Goal: Task Accomplishment & Management: Complete application form

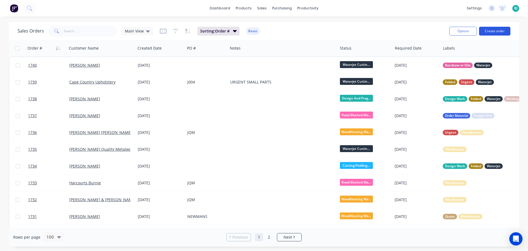
click at [499, 31] on button "Create order" at bounding box center [494, 31] width 31 height 9
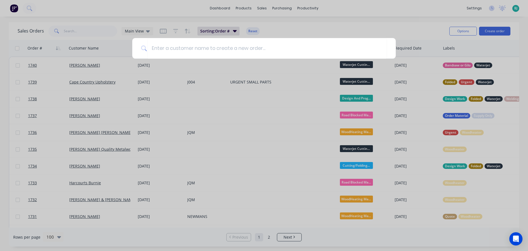
drag, startPoint x: 375, startPoint y: 26, endPoint x: 314, endPoint y: 20, distance: 61.3
click at [374, 25] on div at bounding box center [264, 125] width 528 height 251
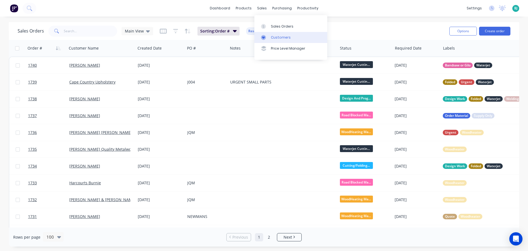
click at [273, 35] on div "Customers" at bounding box center [281, 37] width 20 height 5
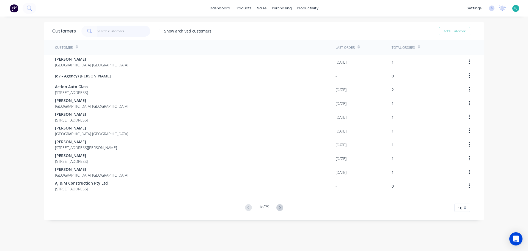
click at [125, 29] on input "text" at bounding box center [124, 31] width 54 height 11
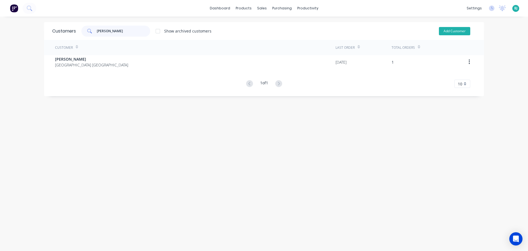
type input "[PERSON_NAME]"
click at [448, 30] on button "Add Customer" at bounding box center [454, 31] width 31 height 8
select select "AU"
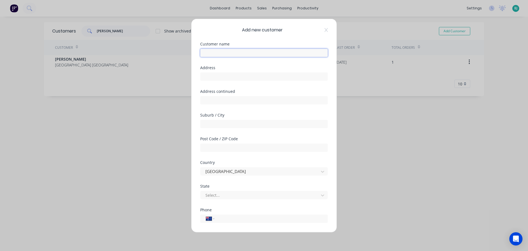
click at [236, 52] on input "text" at bounding box center [264, 52] width 128 height 8
type input "[PERSON_NAME] _ ??"
click at [253, 196] on div at bounding box center [260, 194] width 111 height 7
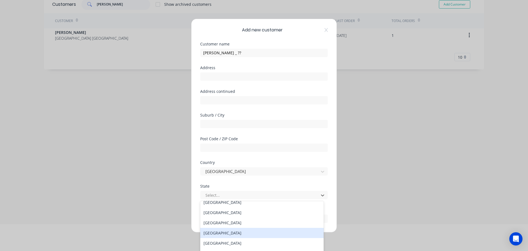
scroll to position [9, 0]
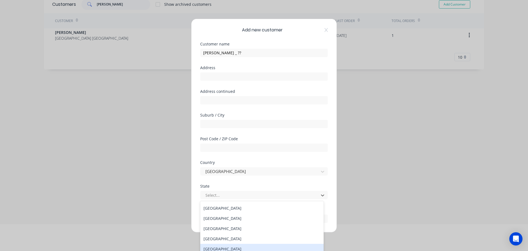
click at [227, 247] on div "[GEOGRAPHIC_DATA]" at bounding box center [261, 248] width 123 height 10
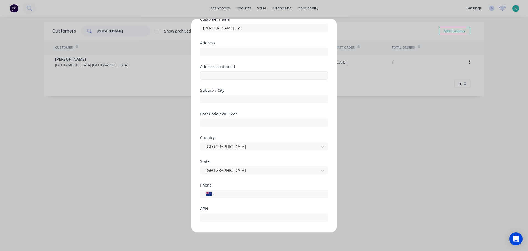
scroll to position [56, 0]
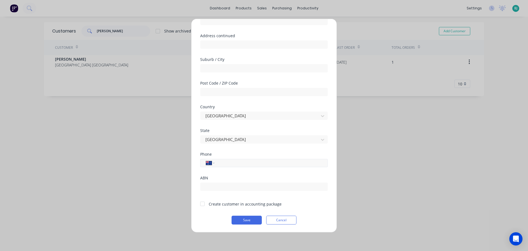
click at [229, 163] on input "tel" at bounding box center [270, 163] width 104 height 6
type input "0400 226 196"
click at [254, 151] on div "State [GEOGRAPHIC_DATA]" at bounding box center [264, 140] width 128 height 24
click at [255, 221] on button "Save" at bounding box center [247, 219] width 30 height 9
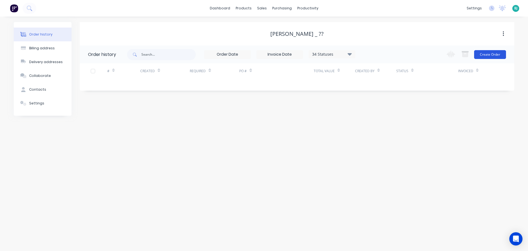
click at [489, 53] on button "Create Order" at bounding box center [490, 54] width 32 height 9
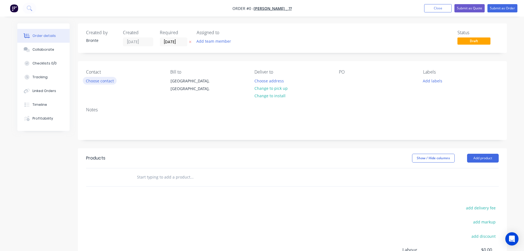
click at [104, 81] on button "Choose contact" at bounding box center [100, 80] width 34 height 7
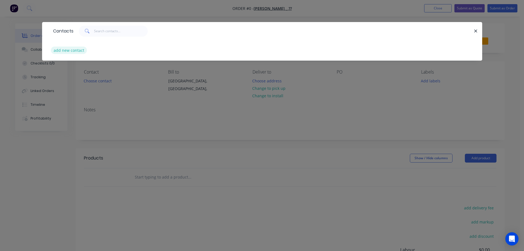
click at [67, 50] on button "add new contact" at bounding box center [69, 49] width 36 height 7
select select "AU"
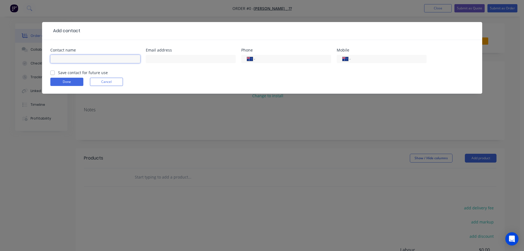
click at [105, 57] on input "text" at bounding box center [95, 59] width 90 height 8
type input "[PERSON_NAME]"
click at [371, 54] on div "International [GEOGRAPHIC_DATA] [GEOGRAPHIC_DATA] [GEOGRAPHIC_DATA] [GEOGRAPHIC…" at bounding box center [382, 61] width 90 height 16
click at [372, 58] on input "tel" at bounding box center [388, 59] width 66 height 6
type input "0400 226 196"
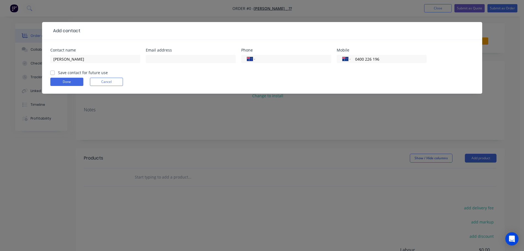
click at [383, 72] on form "Contact name [PERSON_NAME] address Phone International [GEOGRAPHIC_DATA] [GEOGR…" at bounding box center [262, 70] width 424 height 45
click at [58, 73] on label "Save contact for future use" at bounding box center [83, 73] width 50 height 6
click at [51, 73] on input "Save contact for future use" at bounding box center [52, 72] width 4 height 5
checkbox input "true"
click at [58, 81] on button "Done" at bounding box center [66, 82] width 33 height 8
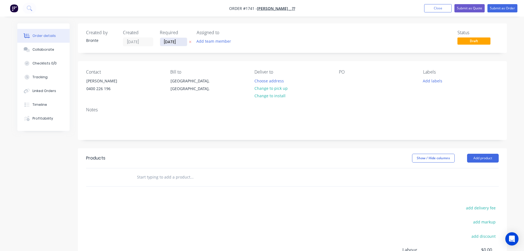
click at [185, 41] on input "[DATE]" at bounding box center [173, 42] width 27 height 8
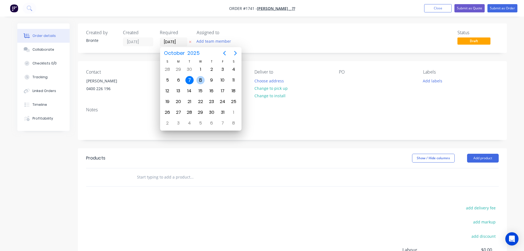
click at [201, 76] on div "8" at bounding box center [200, 80] width 8 height 8
type input "[DATE]"
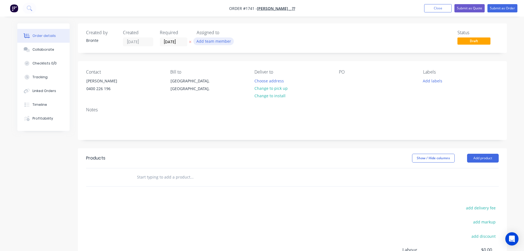
click at [216, 41] on button "Add team member" at bounding box center [213, 40] width 40 height 7
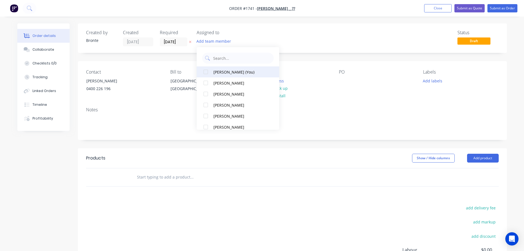
click at [206, 73] on div at bounding box center [205, 71] width 11 height 11
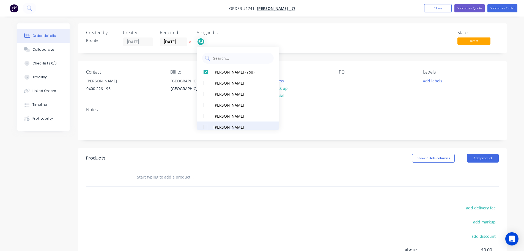
click at [208, 127] on div at bounding box center [205, 126] width 11 height 11
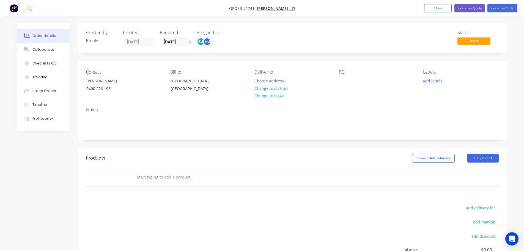
click at [337, 47] on div "Created by Bronte Created [DATE] Required [DATE] Assigned to BJ MJ Status Draft" at bounding box center [292, 37] width 429 height 29
click at [277, 90] on button "Change to pick up" at bounding box center [270, 87] width 39 height 7
click at [341, 79] on div at bounding box center [343, 81] width 9 height 8
click at [489, 160] on button "Add product" at bounding box center [483, 157] width 32 height 9
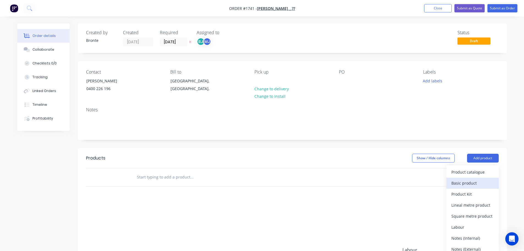
click at [479, 183] on div "Basic product" at bounding box center [472, 183] width 42 height 8
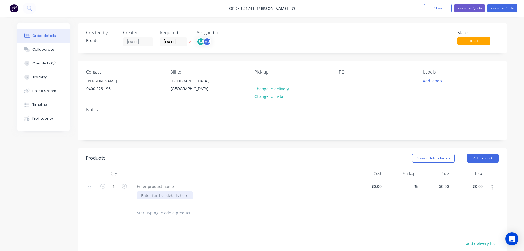
click at [157, 194] on div at bounding box center [165, 195] width 56 height 8
click at [226, 169] on div at bounding box center [240, 173] width 220 height 11
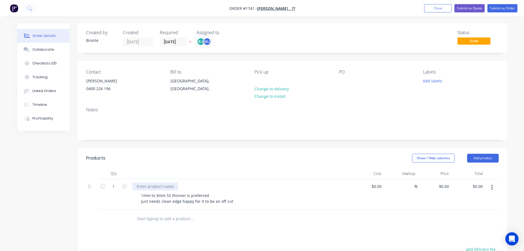
click at [167, 186] on div at bounding box center [155, 186] width 46 height 8
click at [197, 153] on div "Show / Hide columns Add product" at bounding box center [336, 157] width 325 height 9
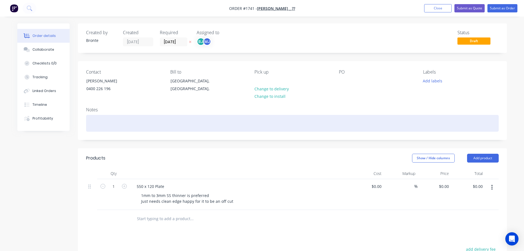
click at [167, 122] on div at bounding box center [292, 123] width 413 height 17
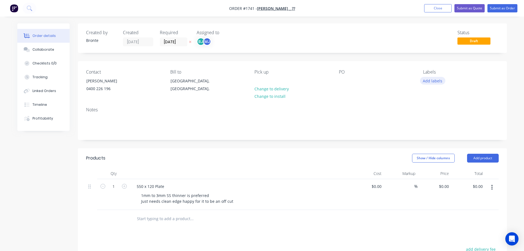
click at [436, 81] on button "Add labels" at bounding box center [432, 80] width 25 height 7
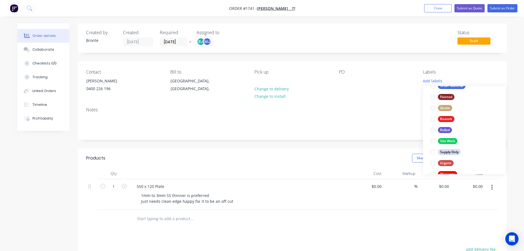
scroll to position [264, 0]
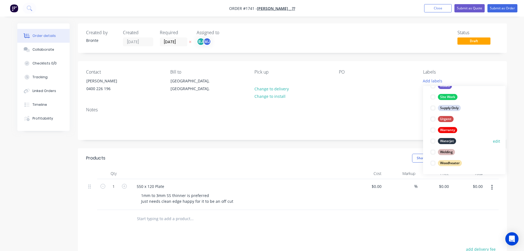
click at [432, 140] on div at bounding box center [432, 140] width 11 height 11
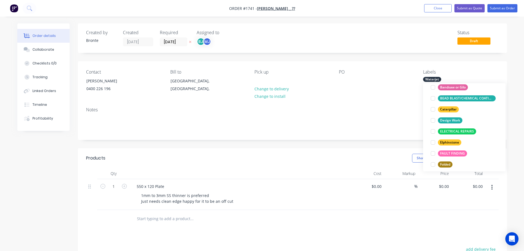
scroll to position [55, 0]
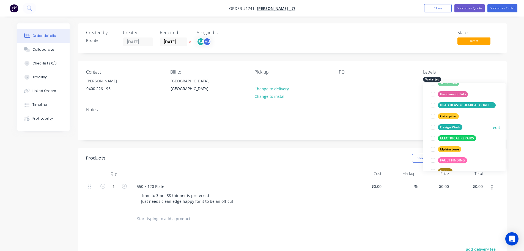
click at [435, 128] on div at bounding box center [432, 127] width 11 height 11
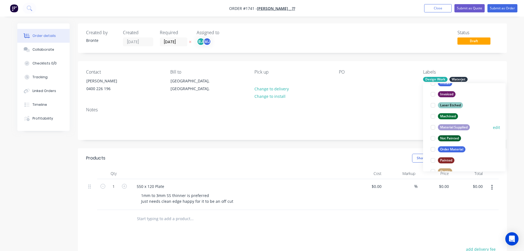
scroll to position [264, 0]
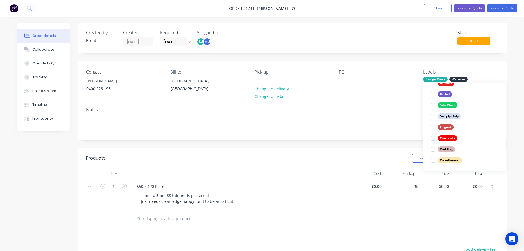
click at [520, 105] on div "Order details Collaborate Checklists 0/0 Tracking Linked Orders Timeline Profit…" at bounding box center [262, 184] width 524 height 368
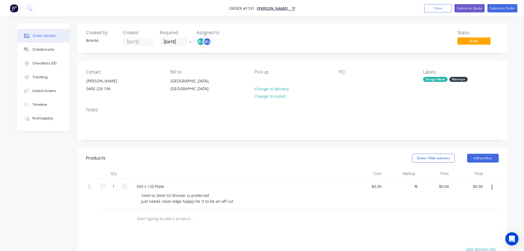
click at [449, 76] on div "Labels Design Work Waterjet" at bounding box center [460, 81] width 75 height 25
click at [457, 81] on div "Waterjet" at bounding box center [458, 79] width 18 height 5
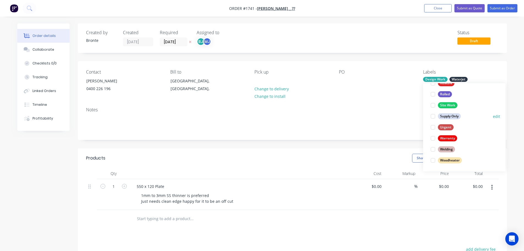
click at [433, 116] on div at bounding box center [432, 116] width 11 height 11
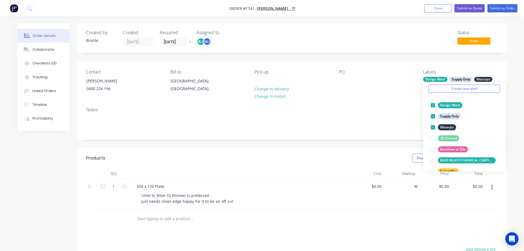
click at [511, 99] on div "Order details Collaborate Checklists 0/0 Tracking Linked Orders Timeline Profit…" at bounding box center [262, 195] width 501 height 344
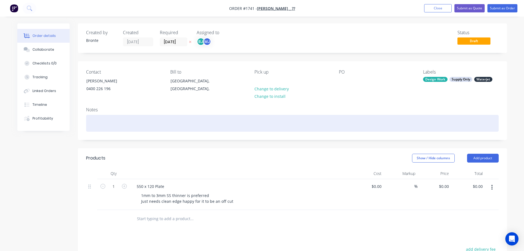
click at [190, 125] on div at bounding box center [292, 123] width 413 height 17
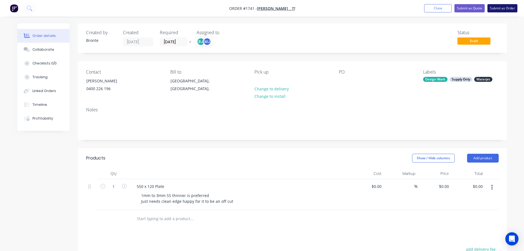
click at [503, 9] on button "Submit as Order" at bounding box center [502, 8] width 30 height 8
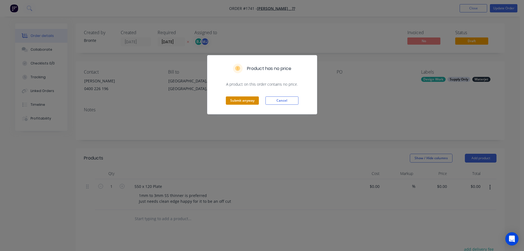
click at [251, 102] on button "Submit anyway" at bounding box center [242, 100] width 33 height 8
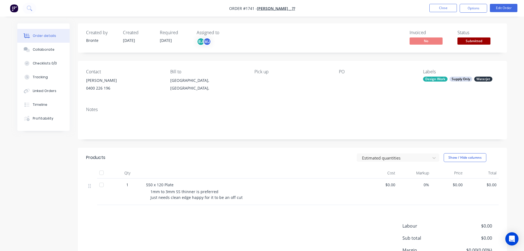
click at [485, 38] on span "Submitted" at bounding box center [473, 40] width 33 height 7
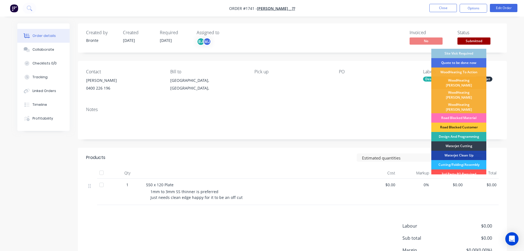
scroll to position [28, 0]
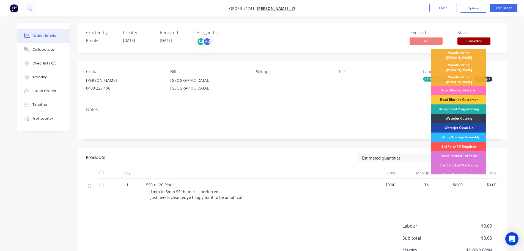
click at [463, 104] on div "Design And Programming" at bounding box center [458, 108] width 55 height 9
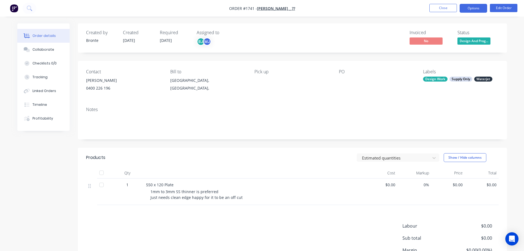
click at [472, 10] on button "Options" at bounding box center [474, 8] width 28 height 9
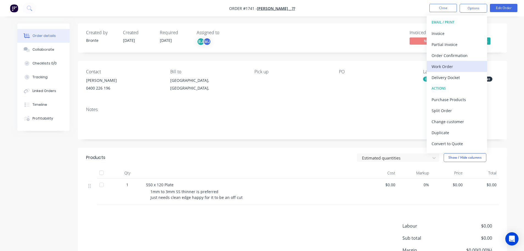
click at [447, 66] on div "Work Order" at bounding box center [457, 66] width 51 height 8
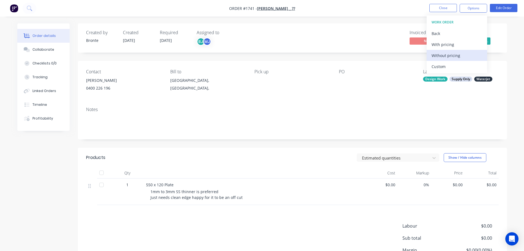
click at [450, 57] on div "Without pricing" at bounding box center [457, 55] width 51 height 8
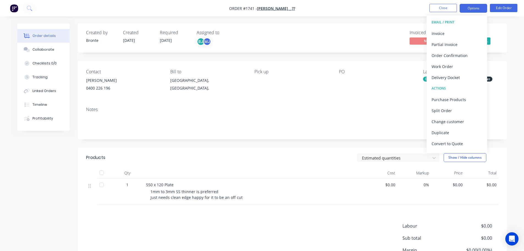
drag, startPoint x: 374, startPoint y: 29, endPoint x: 462, endPoint y: 7, distance: 90.8
click at [377, 27] on div "Created by Bronte Created [DATE] Required [DATE] Assigned to BJ MJ Invoiced No …" at bounding box center [292, 37] width 429 height 29
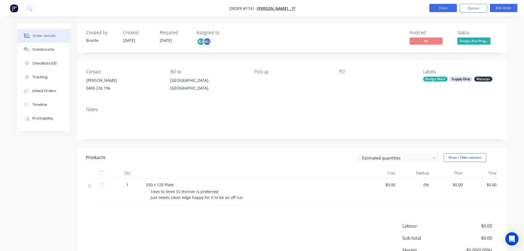
click at [441, 9] on button "Close" at bounding box center [443, 8] width 28 height 8
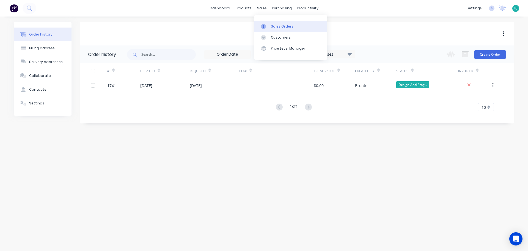
click at [266, 24] on div at bounding box center [265, 26] width 8 height 5
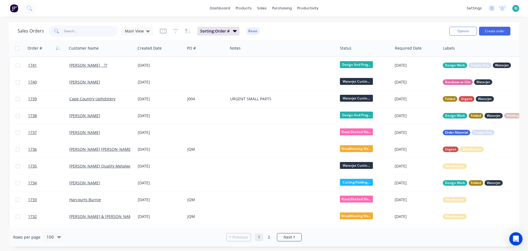
click at [87, 32] on input "text" at bounding box center [91, 31] width 54 height 11
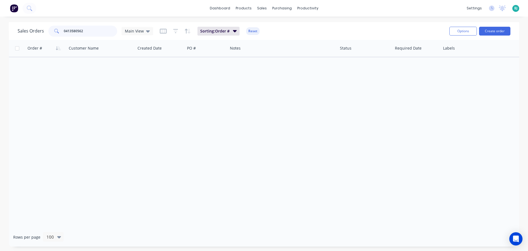
click at [71, 30] on input "0413580562" at bounding box center [91, 31] width 54 height 11
click at [77, 33] on input "0413 580562" at bounding box center [91, 31] width 54 height 11
type input "0413 580 562"
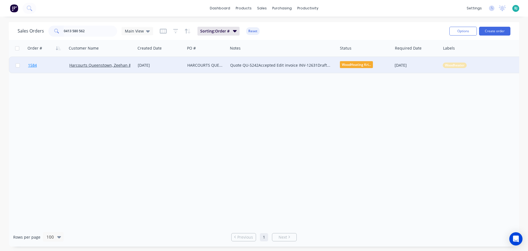
click at [60, 67] on link "1584" at bounding box center [48, 65] width 41 height 17
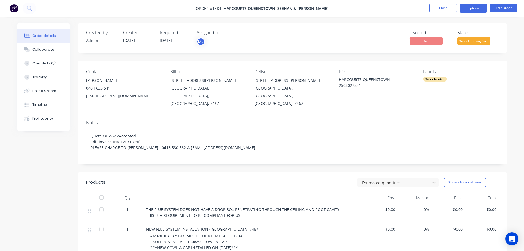
click at [469, 9] on button "Options" at bounding box center [474, 8] width 28 height 9
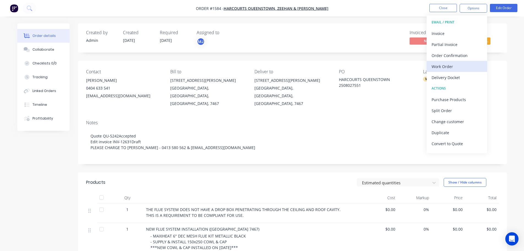
click at [446, 66] on div "Work Order" at bounding box center [457, 66] width 51 height 8
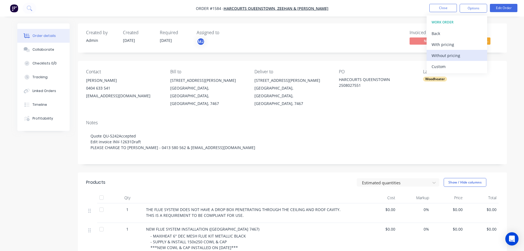
click at [451, 56] on div "Without pricing" at bounding box center [457, 55] width 51 height 8
click at [343, 34] on div "Invoiced No Status WoodHeating Kri..." at bounding box center [375, 38] width 247 height 16
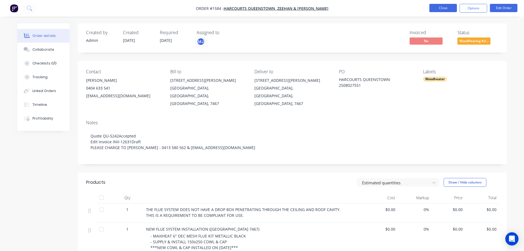
click at [448, 9] on button "Close" at bounding box center [443, 8] width 28 height 8
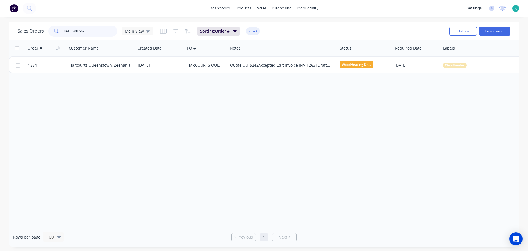
drag, startPoint x: 95, startPoint y: 27, endPoint x: 57, endPoint y: 28, distance: 38.0
click at [57, 28] on div "0413 580 562" at bounding box center [82, 31] width 69 height 11
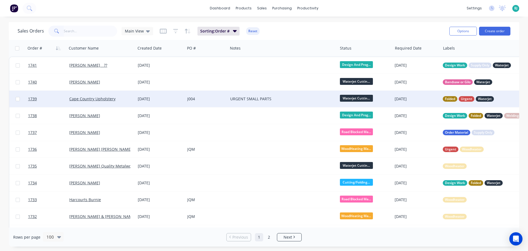
click at [123, 100] on div "Cape Country Upholstery" at bounding box center [99, 99] width 61 height 6
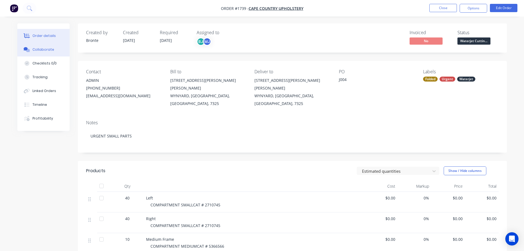
click at [56, 50] on button "Collaborate" at bounding box center [43, 50] width 52 height 14
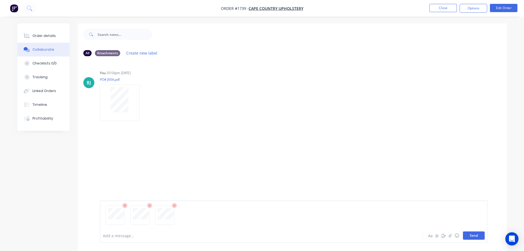
click at [479, 238] on button "Send" at bounding box center [474, 235] width 22 height 8
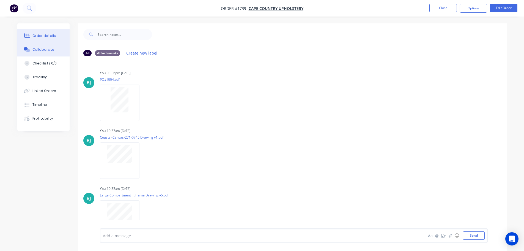
drag, startPoint x: 32, startPoint y: 37, endPoint x: 42, endPoint y: 41, distance: 10.5
click at [33, 37] on div "Order details" at bounding box center [43, 35] width 23 height 5
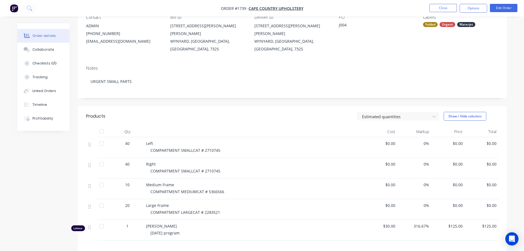
scroll to position [55, 0]
click at [40, 51] on div "Collaborate" at bounding box center [43, 49] width 22 height 5
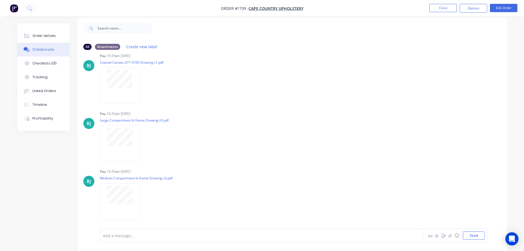
scroll to position [8, 0]
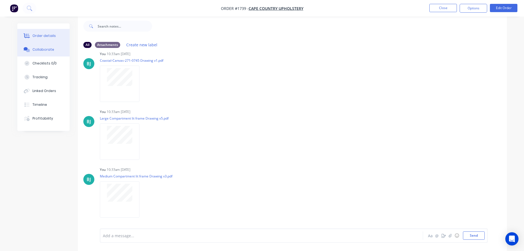
click at [43, 38] on div "Order details" at bounding box center [43, 35] width 23 height 5
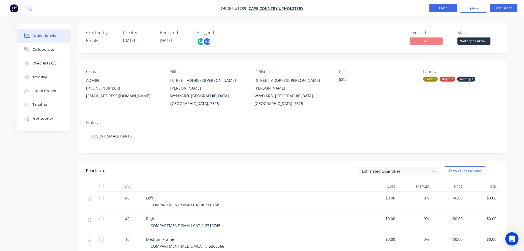
click at [440, 8] on button "Close" at bounding box center [443, 8] width 28 height 8
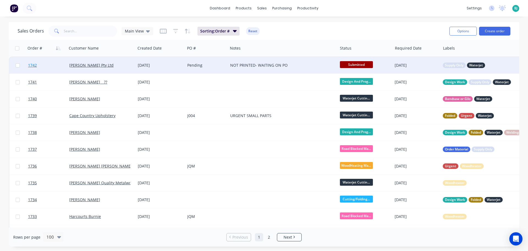
click at [56, 65] on link "1742" at bounding box center [48, 65] width 41 height 17
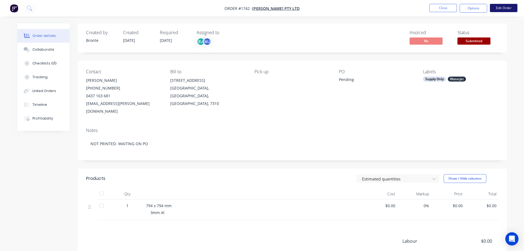
click at [507, 8] on button "Edit Order" at bounding box center [504, 8] width 28 height 8
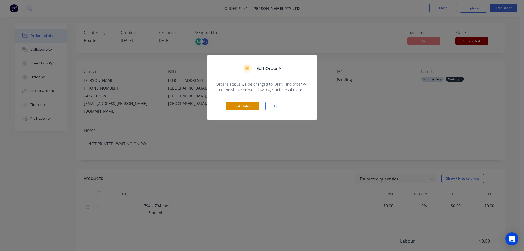
click at [239, 106] on button "Edit Order" at bounding box center [242, 106] width 33 height 8
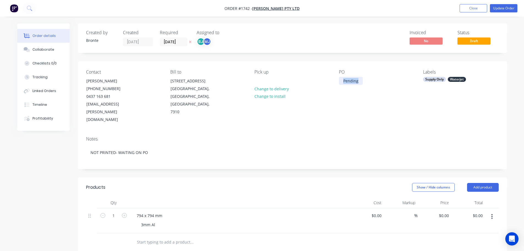
drag, startPoint x: 360, startPoint y: 80, endPoint x: 338, endPoint y: 79, distance: 22.3
click at [338, 79] on div "Contact [PERSON_NAME] [PHONE_NUMBER] [EMAIL_ADDRESS][PERSON_NAME][DOMAIN_NAME] …" at bounding box center [292, 96] width 429 height 71
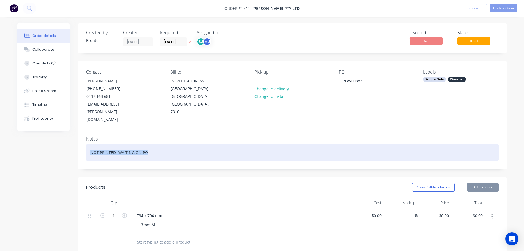
drag, startPoint x: 121, startPoint y: 137, endPoint x: 79, endPoint y: 137, distance: 41.3
click at [79, 137] on div "Notes NOT PRINTED- WAITING ON PO" at bounding box center [292, 150] width 429 height 37
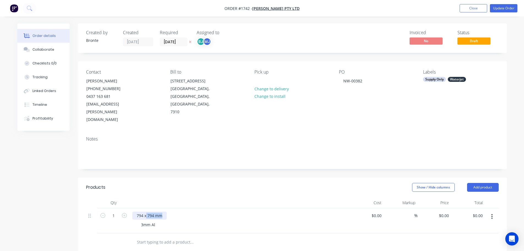
drag, startPoint x: 163, startPoint y: 200, endPoint x: 135, endPoint y: 199, distance: 28.1
click at [135, 211] on div "794 x 794 mm" at bounding box center [149, 215] width 34 height 8
click at [164, 211] on div "794 x 794 mm" at bounding box center [149, 215] width 34 height 8
drag, startPoint x: 165, startPoint y: 199, endPoint x: 133, endPoint y: 200, distance: 32.5
click at [132, 211] on div "794 x 794 mm" at bounding box center [149, 215] width 34 height 8
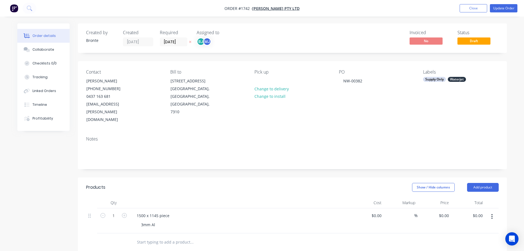
click at [184, 197] on div at bounding box center [240, 202] width 220 height 11
click at [506, 8] on button "Update Order" at bounding box center [504, 8] width 28 height 8
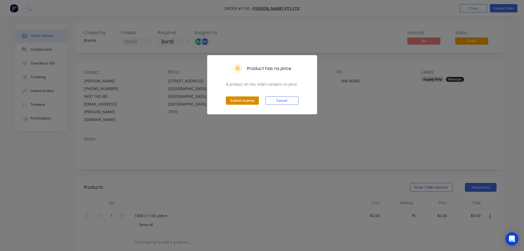
click at [250, 100] on button "Submit anyway" at bounding box center [242, 100] width 33 height 8
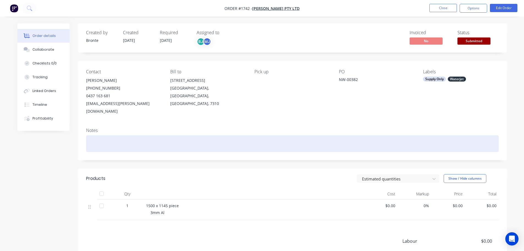
click at [130, 135] on div at bounding box center [292, 143] width 413 height 17
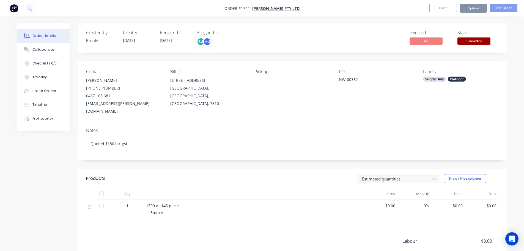
click at [162, 174] on div "Products" at bounding box center [130, 178] width 88 height 9
click at [474, 9] on button "Options" at bounding box center [474, 8] width 28 height 9
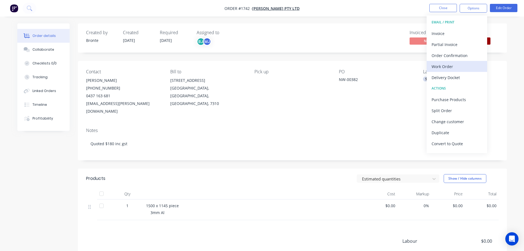
click at [460, 67] on div "Work Order" at bounding box center [457, 66] width 51 height 8
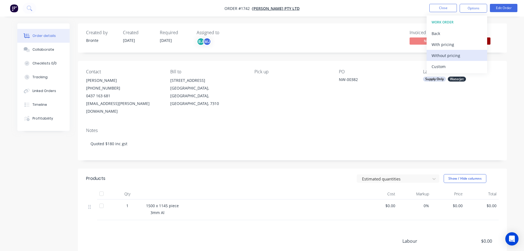
click at [458, 57] on div "Without pricing" at bounding box center [457, 55] width 51 height 8
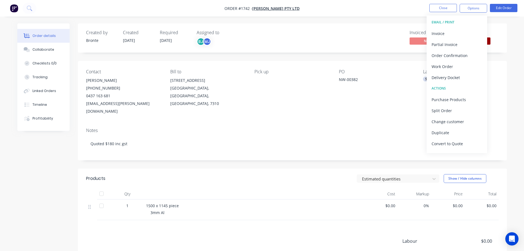
click at [314, 123] on div "Notes Quoted $180 inc gst" at bounding box center [292, 141] width 429 height 37
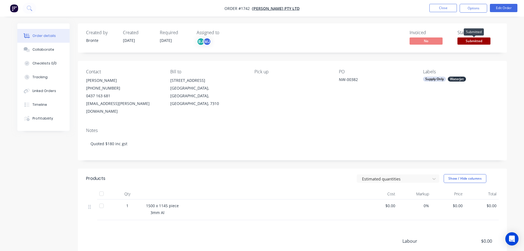
click at [479, 42] on span "Submitted" at bounding box center [473, 40] width 33 height 7
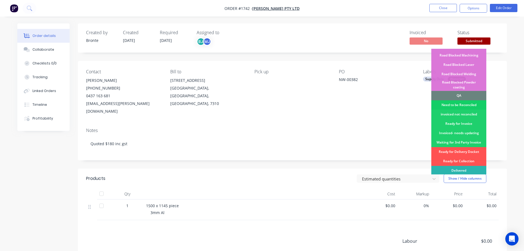
scroll to position [138, 0]
click at [476, 100] on div "Need to be Reconciled" at bounding box center [458, 104] width 55 height 9
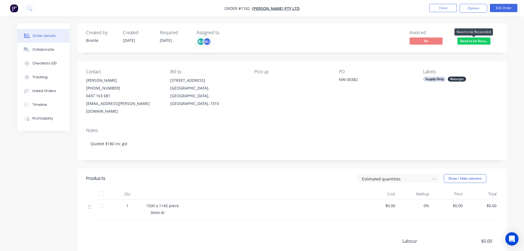
click at [474, 42] on span "Need to be Reco..." at bounding box center [473, 40] width 33 height 7
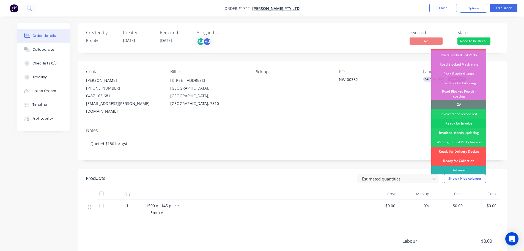
click at [474, 119] on div "Ready for Invoice" at bounding box center [458, 123] width 55 height 9
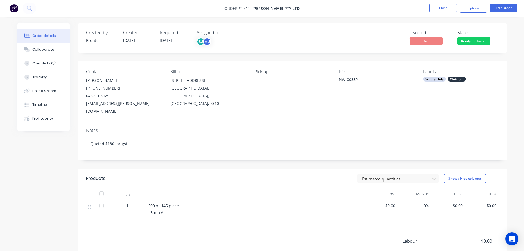
click at [496, 89] on div "Labels Supply Only Waterjet" at bounding box center [460, 92] width 75 height 46
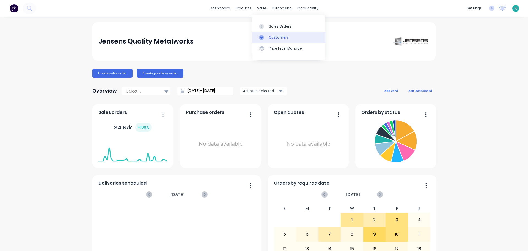
click at [269, 35] on div "Customers" at bounding box center [279, 37] width 20 height 5
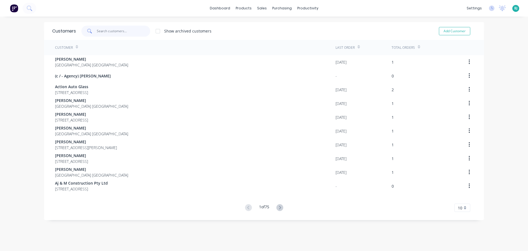
click at [131, 31] on input "text" at bounding box center [124, 31] width 54 height 11
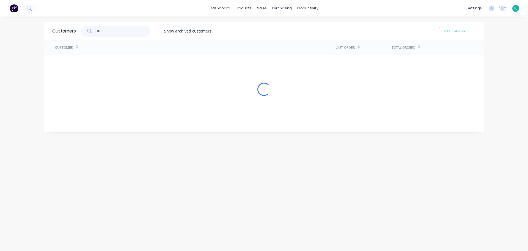
type input "t"
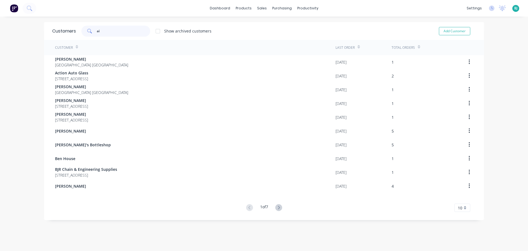
type input "a"
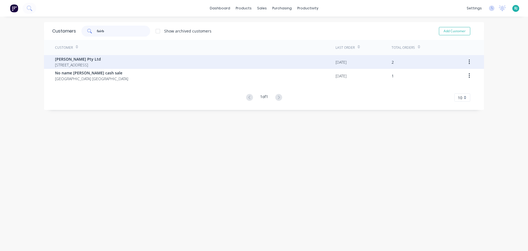
type input "fairb"
click at [101, 59] on span "[PERSON_NAME] Pty Ltd" at bounding box center [78, 59] width 46 height 6
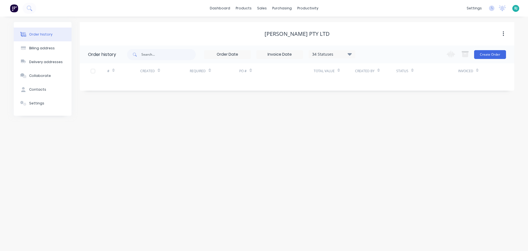
click at [351, 54] on icon at bounding box center [350, 54] width 4 height 2
click at [377, 117] on label at bounding box center [377, 117] width 0 height 0
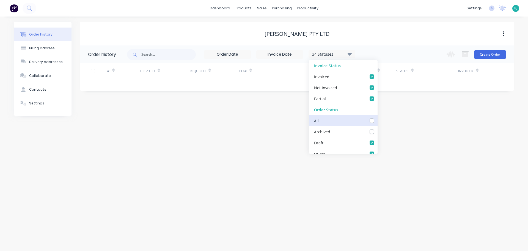
click at [377, 121] on input "checkbox" at bounding box center [379, 119] width 4 height 5
checkbox input "true"
click at [440, 143] on div "Order history Billing address Delivery addresses Collaborate Contacts Settings …" at bounding box center [264, 134] width 528 height 234
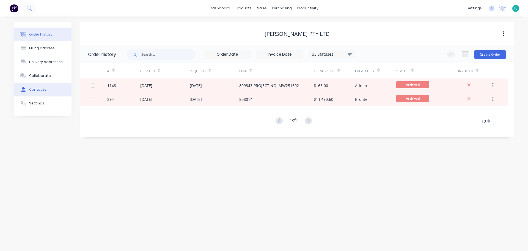
click at [42, 87] on div "Contacts" at bounding box center [37, 89] width 17 height 5
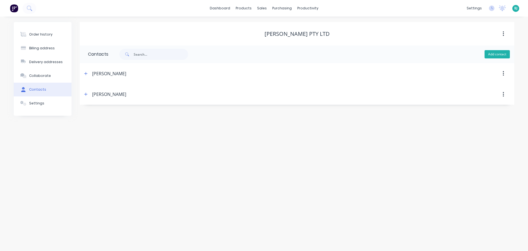
click at [493, 53] on button "Add contact" at bounding box center [497, 54] width 25 height 8
select select "AU"
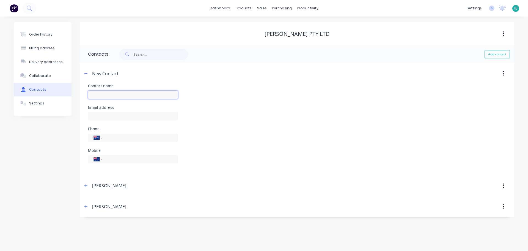
click at [141, 94] on input "text" at bounding box center [133, 94] width 90 height 8
type input "[PERSON_NAME]"
click at [129, 159] on input "tel" at bounding box center [139, 159] width 66 height 6
select select "AU"
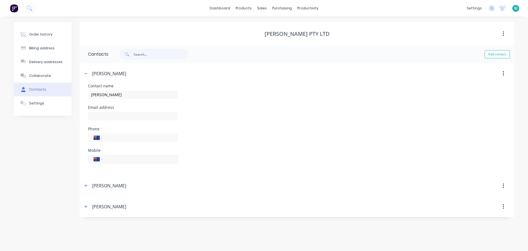
click at [133, 162] on div "International [GEOGRAPHIC_DATA] [GEOGRAPHIC_DATA] [GEOGRAPHIC_DATA] [GEOGRAPHIC…" at bounding box center [133, 159] width 90 height 8
click at [134, 161] on input "tel" at bounding box center [139, 159] width 66 height 6
type input "4"
type input "0437 163 681"
click at [139, 136] on input "tel" at bounding box center [139, 137] width 66 height 6
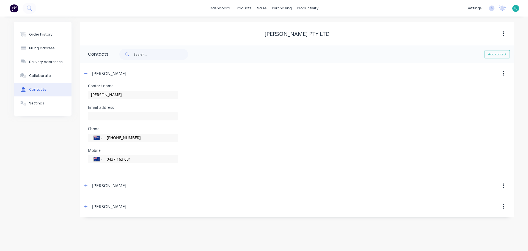
type input "[PHONE_NUMBER]"
click at [232, 130] on div "Phone International Afghanistan Åland Islands Albania Algeria American Samoa An…" at bounding box center [297, 137] width 418 height 21
click at [132, 114] on input "text" at bounding box center [133, 116] width 90 height 8
click at [120, 115] on input "text" at bounding box center [133, 116] width 90 height 8
paste input "[EMAIL_ADDRESS][PERSON_NAME][DOMAIN_NAME]"
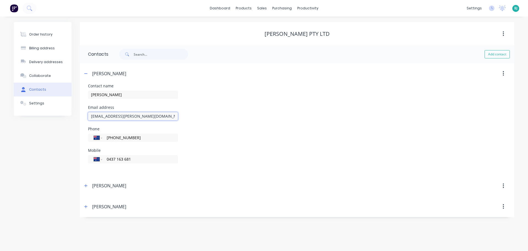
type input "[EMAIL_ADDRESS][PERSON_NAME][DOMAIN_NAME]"
click at [225, 128] on div "Phone International Afghanistan Åland Islands Albania Algeria American Samoa An…" at bounding box center [297, 137] width 418 height 21
click at [85, 73] on icon "button" at bounding box center [85, 74] width 3 height 4
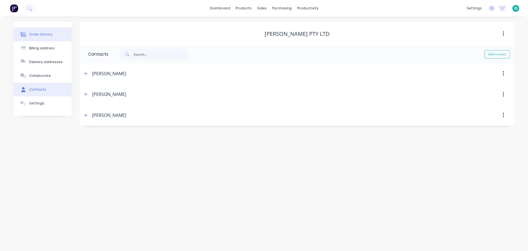
click at [45, 34] on div "Order history" at bounding box center [40, 34] width 23 height 5
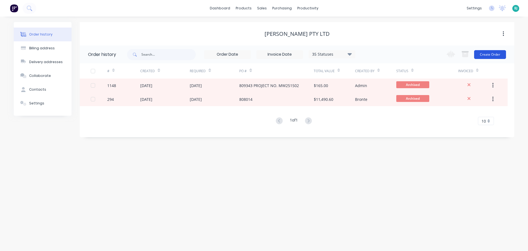
click at [497, 56] on button "Create Order" at bounding box center [490, 54] width 32 height 9
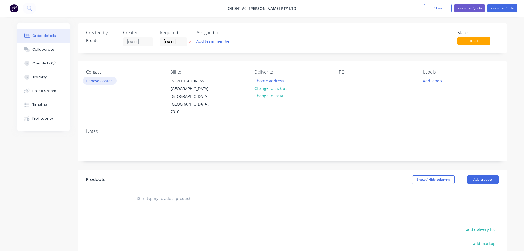
click at [106, 78] on button "Choose contact" at bounding box center [100, 80] width 34 height 7
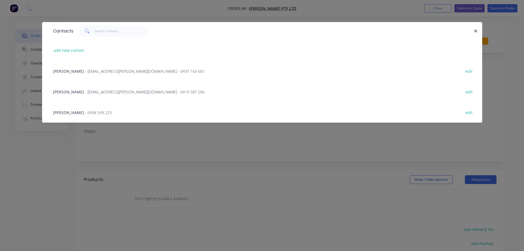
click at [116, 71] on span "- ljohnson@fairbrother.com.au - 0437 163 681" at bounding box center [145, 70] width 120 height 5
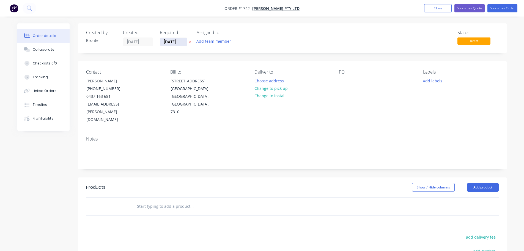
click at [184, 43] on input "[DATE]" at bounding box center [173, 42] width 27 height 8
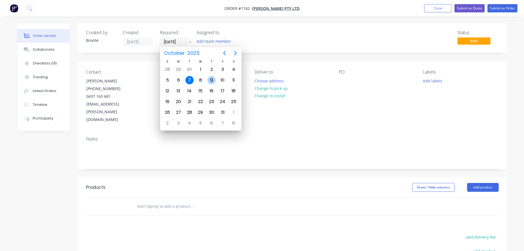
click at [209, 82] on div "9" at bounding box center [211, 80] width 8 height 8
type input "[DATE]"
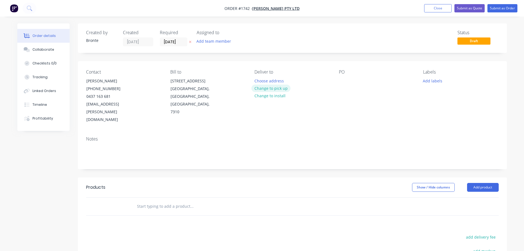
click at [285, 89] on button "Change to pick up" at bounding box center [270, 87] width 39 height 7
click at [345, 82] on div at bounding box center [343, 81] width 9 height 8
click at [378, 69] on div "PO" at bounding box center [376, 71] width 75 height 5
click at [437, 80] on button "Add labels" at bounding box center [432, 80] width 25 height 7
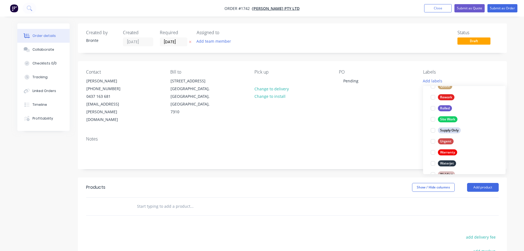
scroll to position [264, 0]
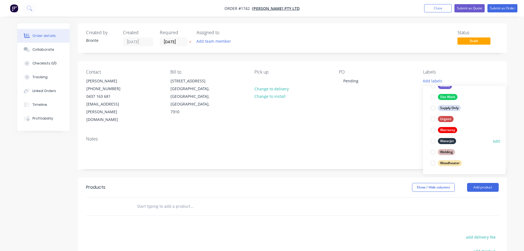
click at [434, 142] on div at bounding box center [432, 140] width 11 height 11
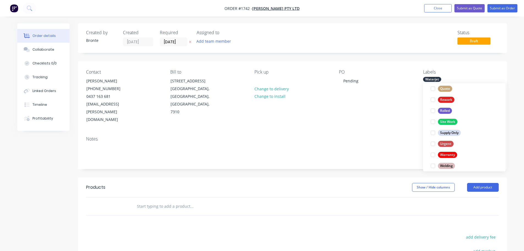
scroll to position [220, 0]
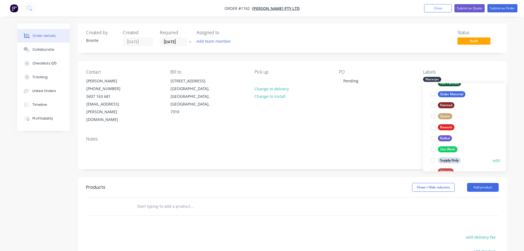
click at [433, 159] on div at bounding box center [432, 160] width 11 height 11
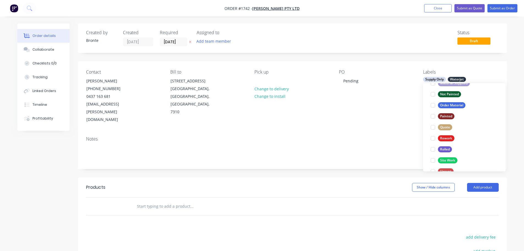
scroll to position [0, 0]
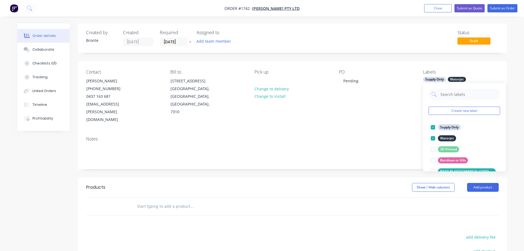
click at [520, 127] on div "Order details Collaborate Checklists 0/0 Tracking Linked Orders Timeline Profit…" at bounding box center [262, 178] width 524 height 356
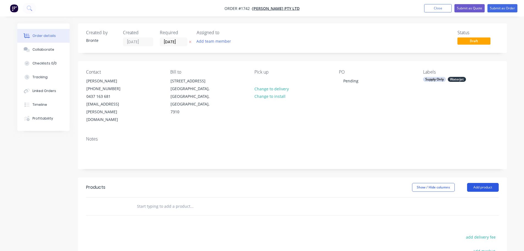
drag, startPoint x: 479, startPoint y: 167, endPoint x: 479, endPoint y: 172, distance: 4.7
click at [479, 183] on button "Add product" at bounding box center [483, 187] width 32 height 9
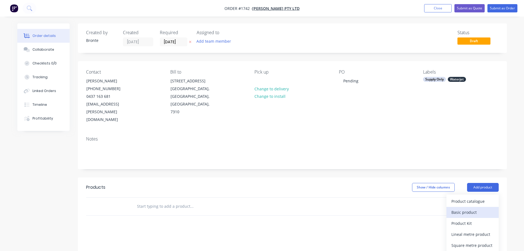
click at [475, 208] on div "Basic product" at bounding box center [472, 212] width 42 height 8
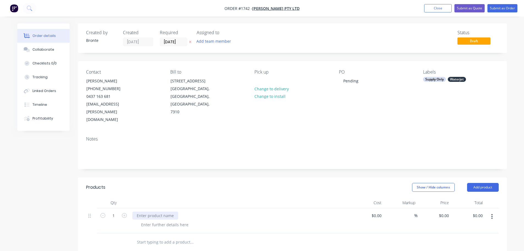
click at [155, 211] on div at bounding box center [155, 215] width 46 height 8
click at [162, 220] on div at bounding box center [165, 224] width 56 height 8
click at [168, 220] on div at bounding box center [165, 224] width 56 height 8
click at [178, 181] on div "Products Show / Hide columns Add product Qty Cost Markup Price Total 1 794 x 79…" at bounding box center [292, 214] width 429 height 74
click at [182, 179] on header "Products Show / Hide columns Add product" at bounding box center [292, 187] width 429 height 20
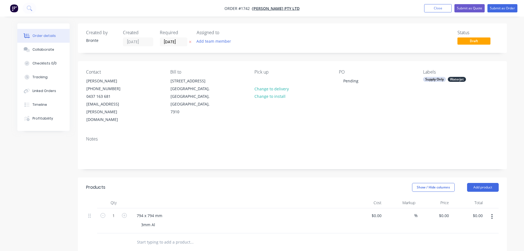
click at [287, 197] on div at bounding box center [240, 202] width 220 height 11
click at [224, 42] on button "Add team member" at bounding box center [213, 40] width 40 height 7
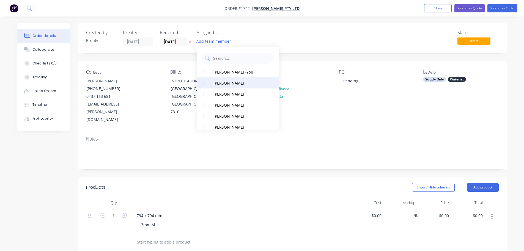
drag, startPoint x: 204, startPoint y: 71, endPoint x: 204, endPoint y: 81, distance: 9.6
click at [204, 71] on div at bounding box center [205, 71] width 11 height 11
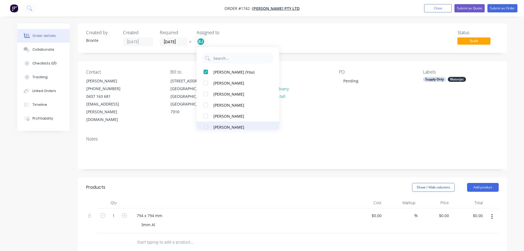
click at [207, 126] on div at bounding box center [205, 126] width 11 height 11
click at [320, 48] on div "Created by Bronte Created 07/10/25 Required 09/10/25 Assigned to BJ MJ Status D…" at bounding box center [292, 37] width 429 height 29
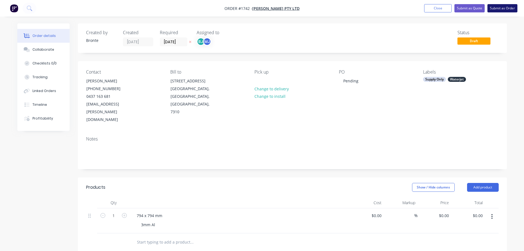
click at [494, 12] on button "Submit as Order" at bounding box center [502, 8] width 30 height 8
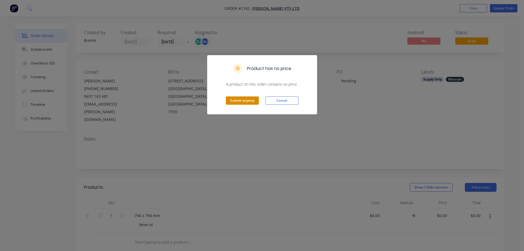
click at [249, 102] on button "Submit anyway" at bounding box center [242, 100] width 33 height 8
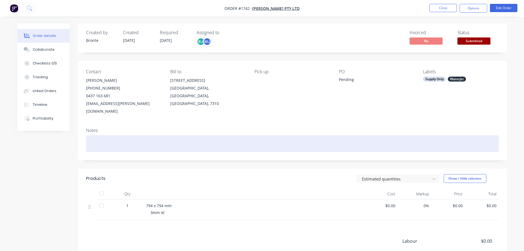
click at [229, 135] on div at bounding box center [292, 143] width 413 height 17
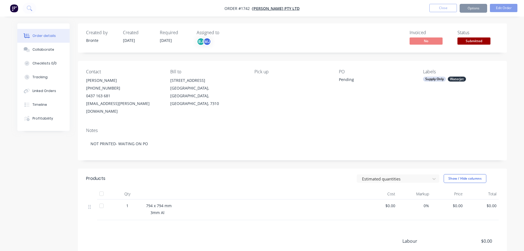
drag, startPoint x: 264, startPoint y: 172, endPoint x: 270, endPoint y: 167, distance: 8.2
click at [265, 174] on div "Estimated quantities Show / Hide columns" at bounding box center [336, 178] width 325 height 9
click at [504, 8] on button "Edit Order" at bounding box center [504, 8] width 28 height 8
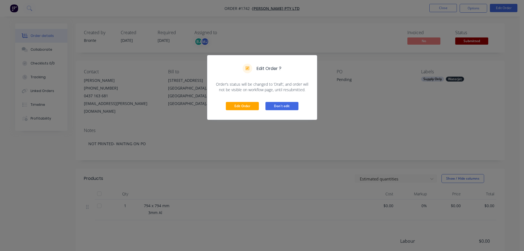
click at [278, 108] on button "Don't edit" at bounding box center [281, 106] width 33 height 8
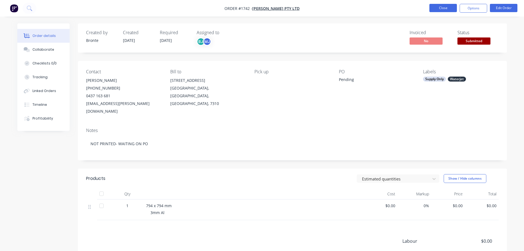
click at [447, 10] on button "Close" at bounding box center [443, 8] width 28 height 8
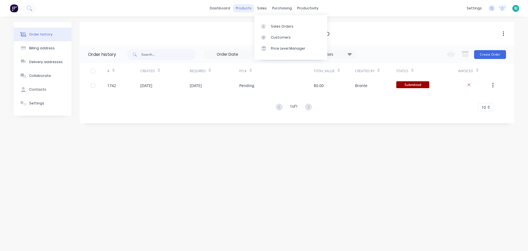
click at [254, 7] on div "products" at bounding box center [243, 8] width 21 height 8
click at [260, 9] on div "sales" at bounding box center [261, 8] width 15 height 8
click at [275, 29] on link "Sales Orders" at bounding box center [290, 26] width 73 height 11
